Goal: Information Seeking & Learning: Learn about a topic

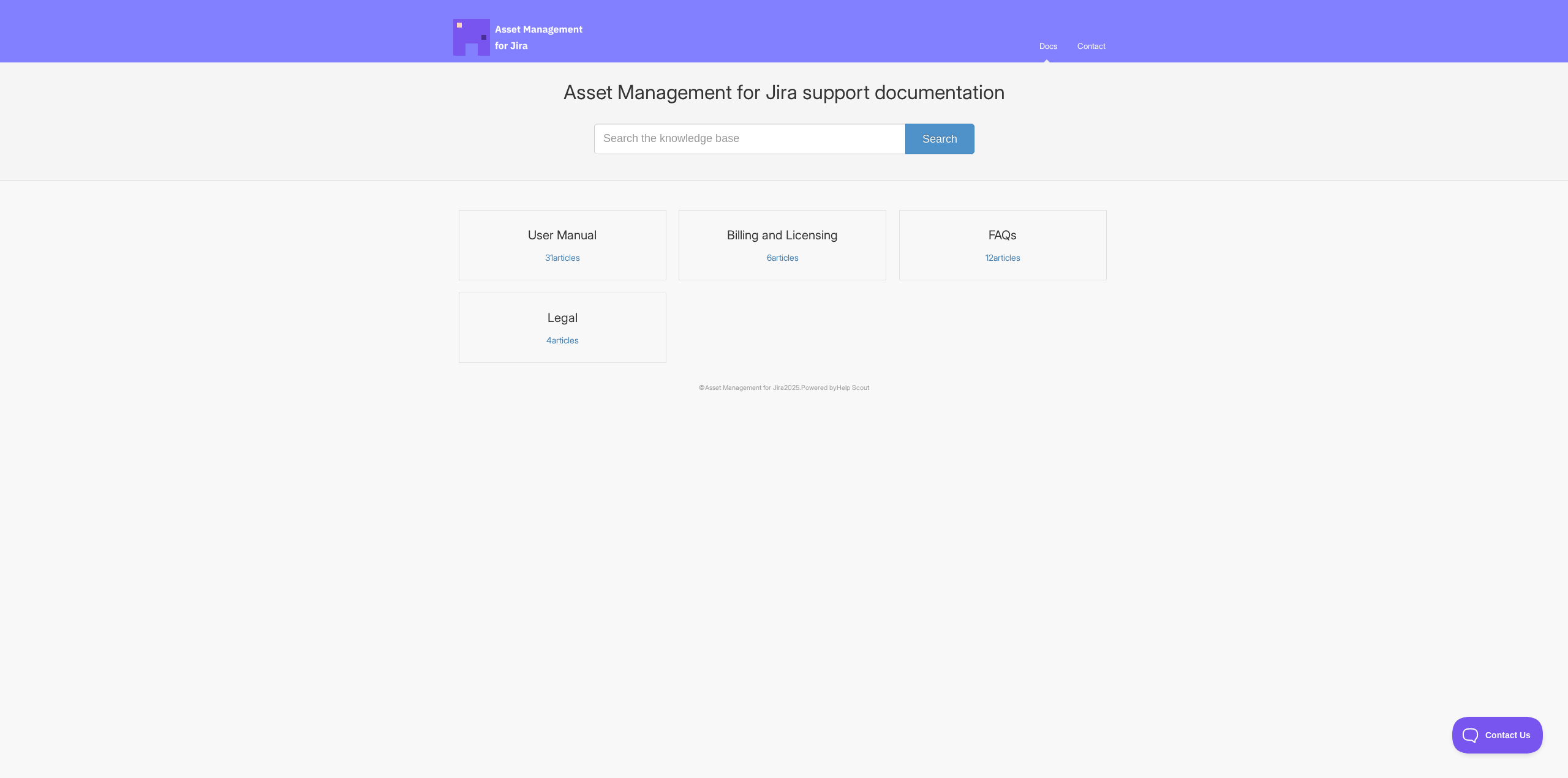
click at [786, 240] on h3 "Billing and Licensing" at bounding box center [783, 235] width 192 height 16
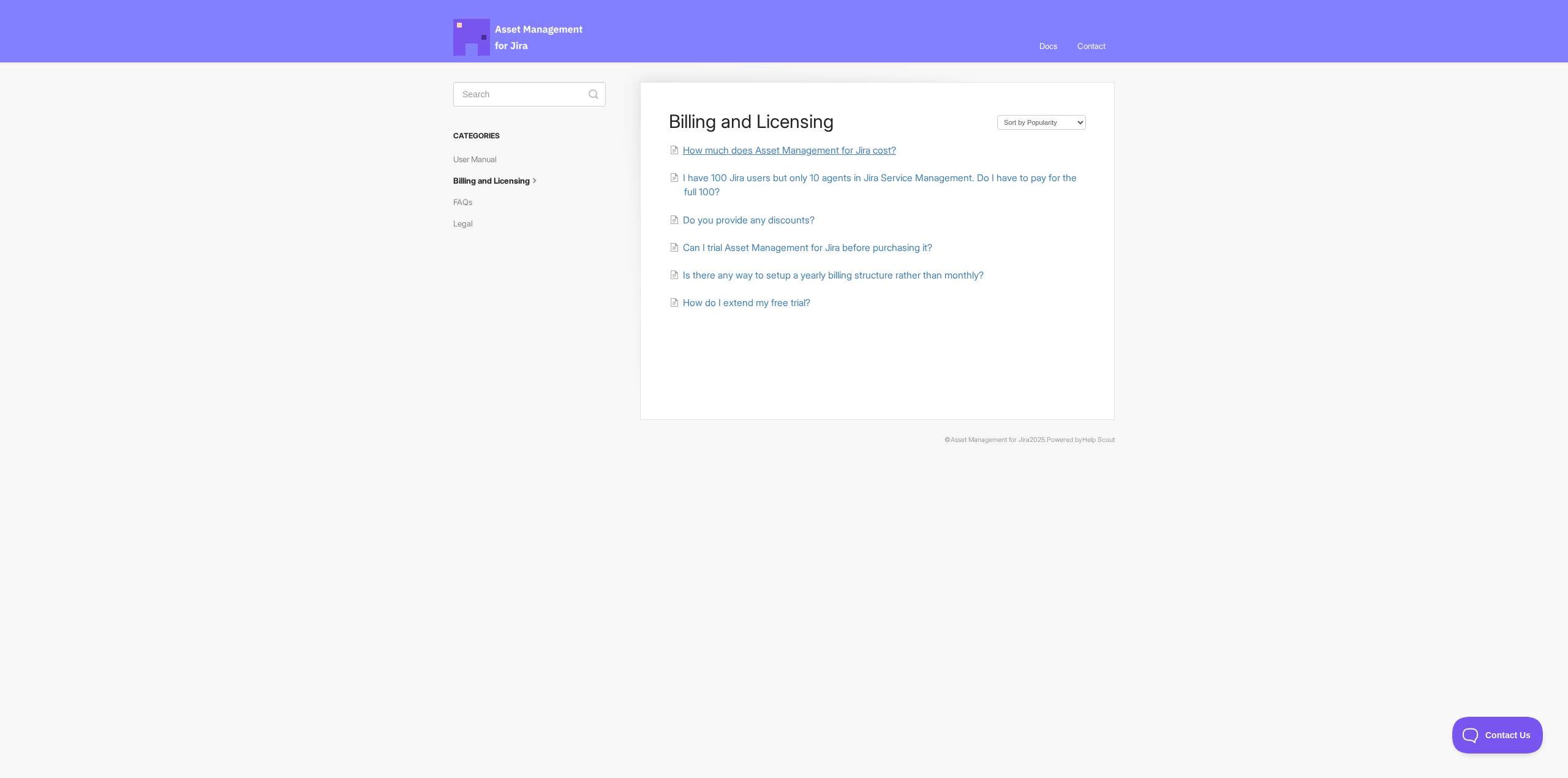
click at [741, 151] on span "How much does Asset Management for Jira cost?" at bounding box center [789, 150] width 213 height 12
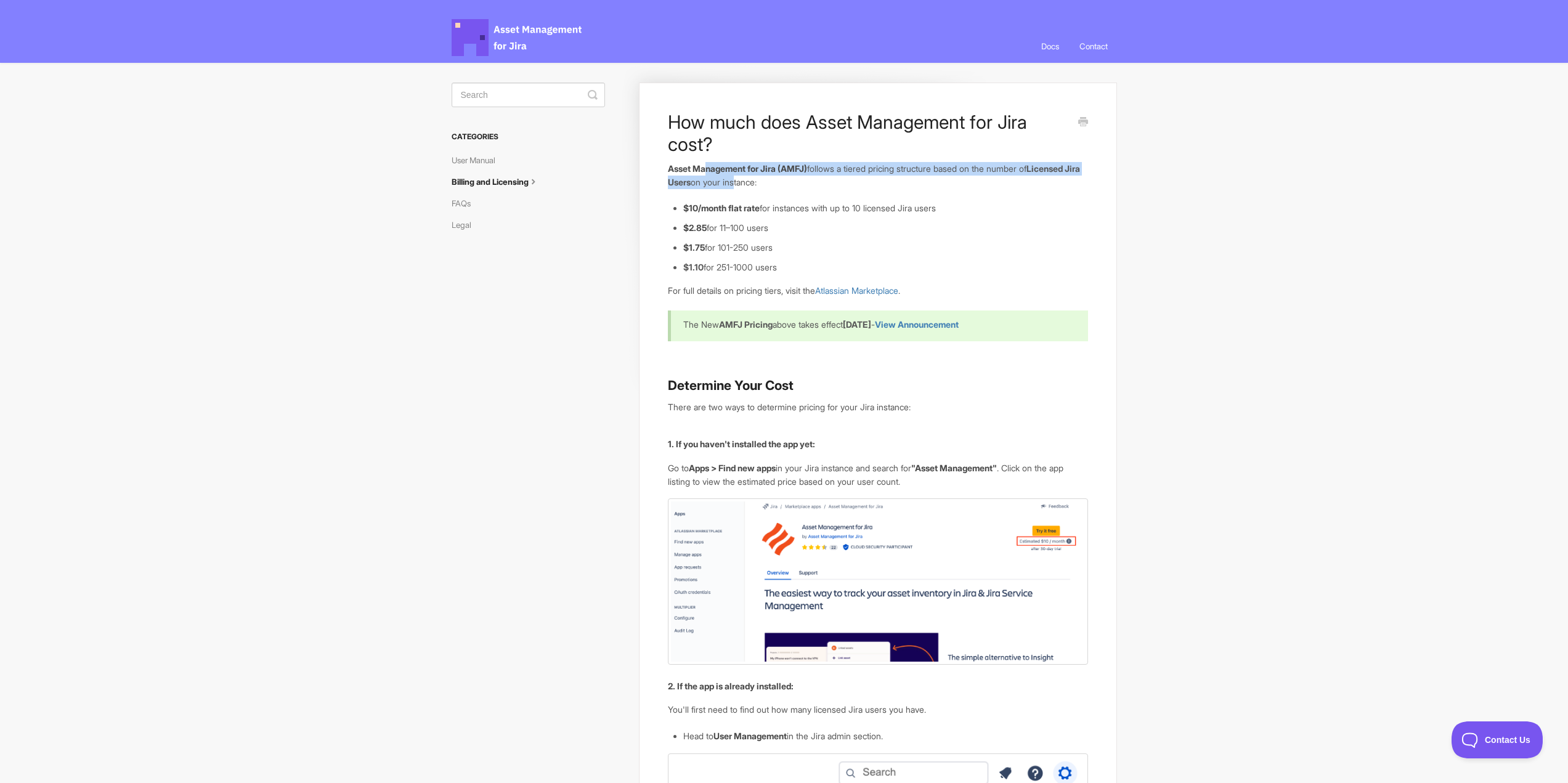
drag, startPoint x: 708, startPoint y: 174, endPoint x: 797, endPoint y: 185, distance: 89.7
click at [797, 185] on p "Asset Management for Jira (AMFJ) follows a tiered pricing structure based on th…" at bounding box center [878, 175] width 419 height 26
click at [493, 162] on link "User Manual" at bounding box center [478, 160] width 53 height 19
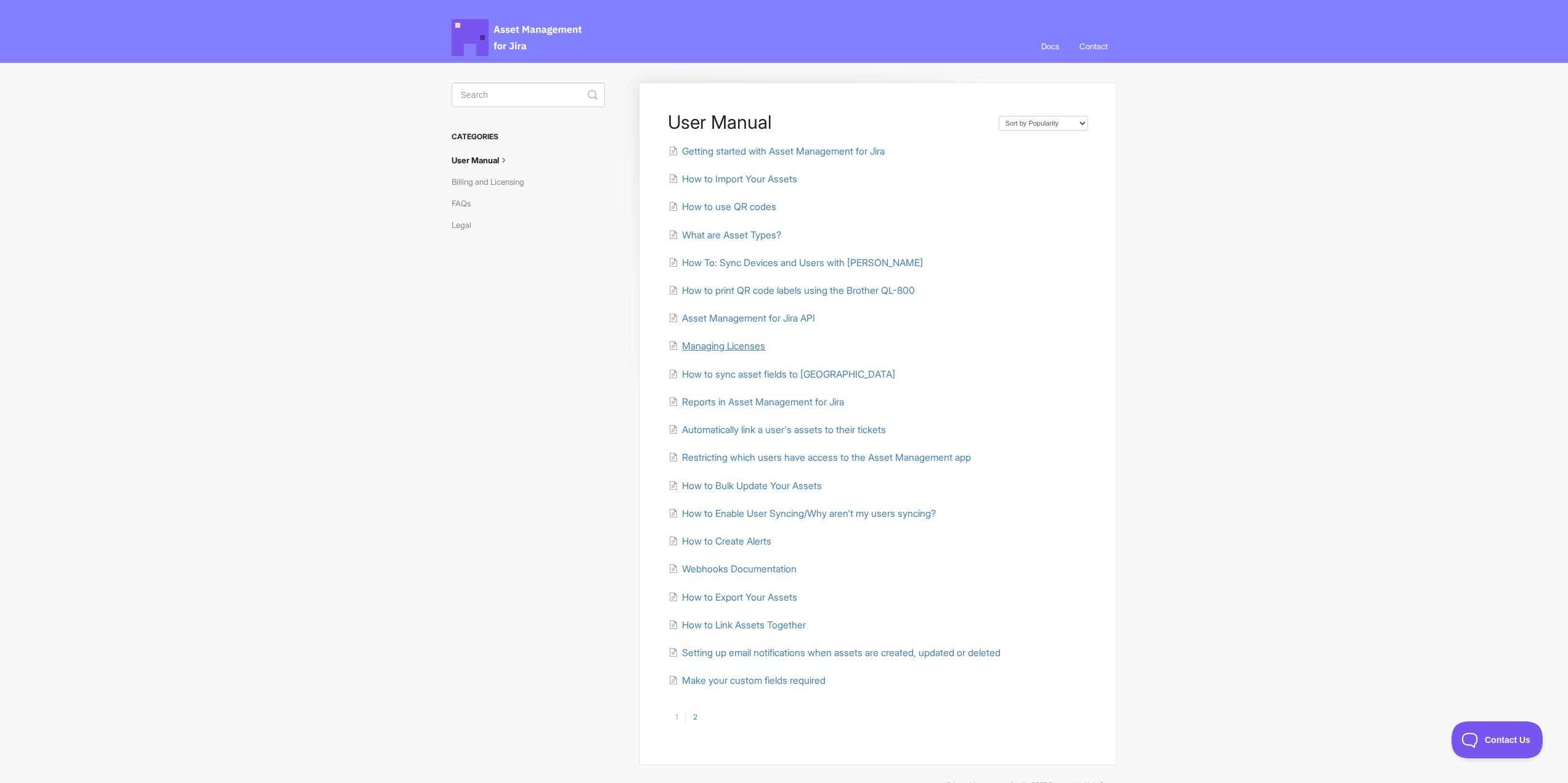
click at [752, 344] on span "Managing Licenses" at bounding box center [724, 346] width 83 height 12
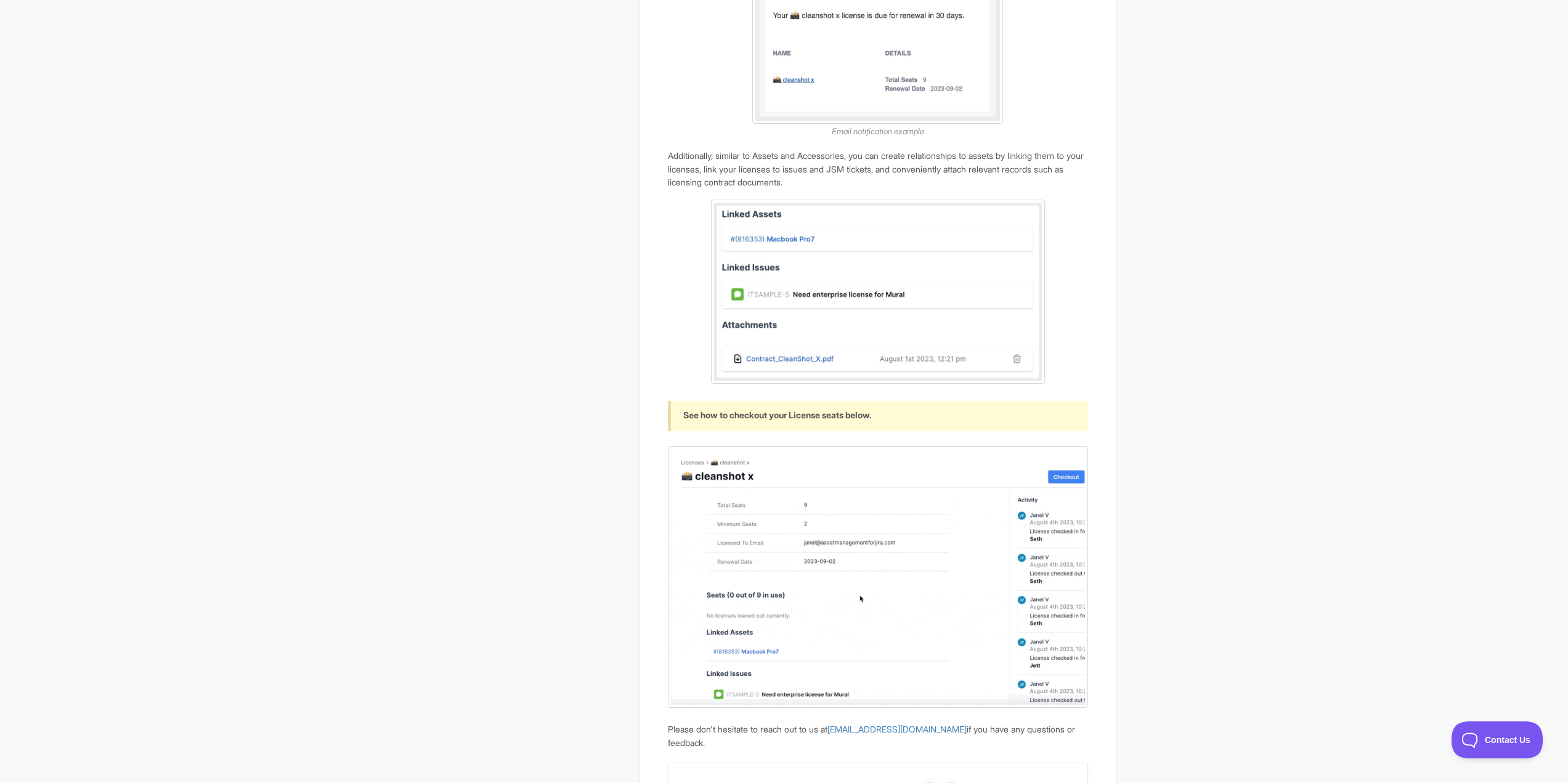
scroll to position [1355, 0]
